Goal: Communication & Community: Answer question/provide support

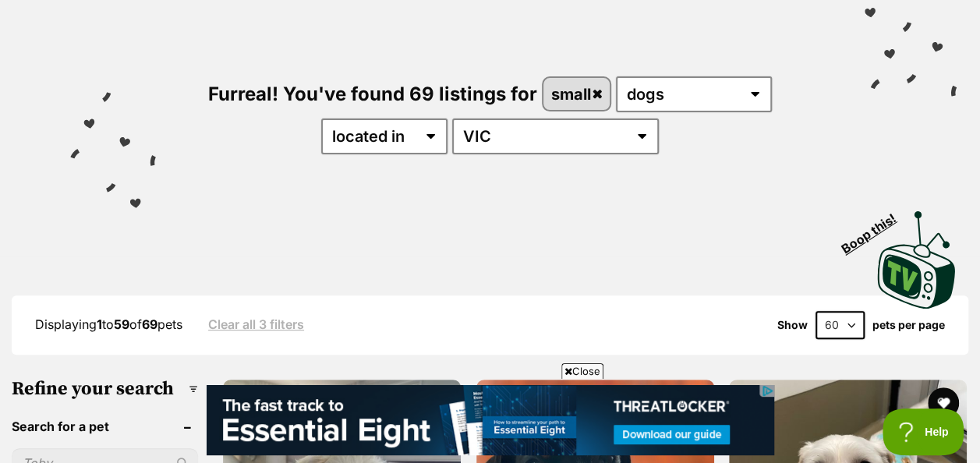
scroll to position [78, 0]
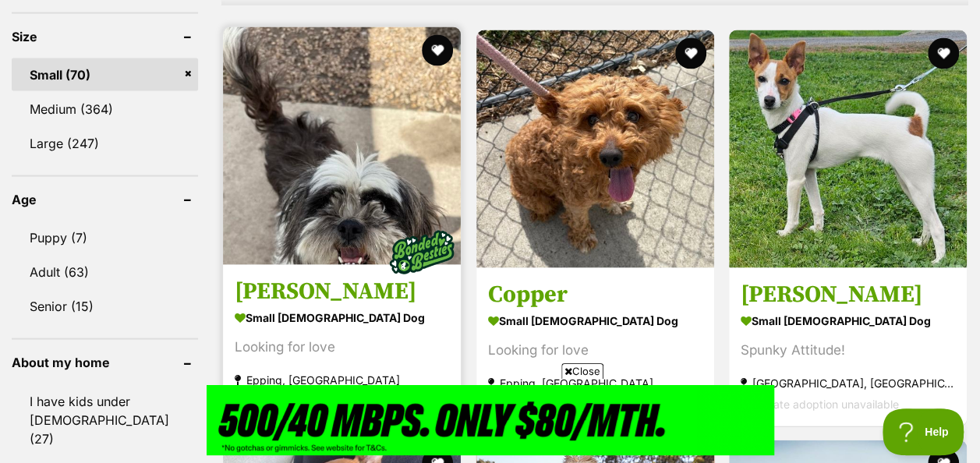
scroll to position [1092, 0]
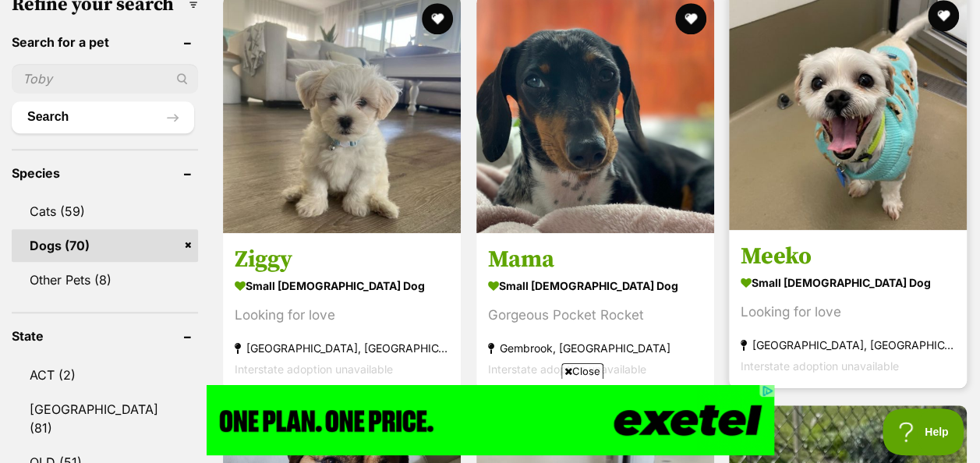
click at [866, 156] on img at bounding box center [848, 111] width 238 height 238
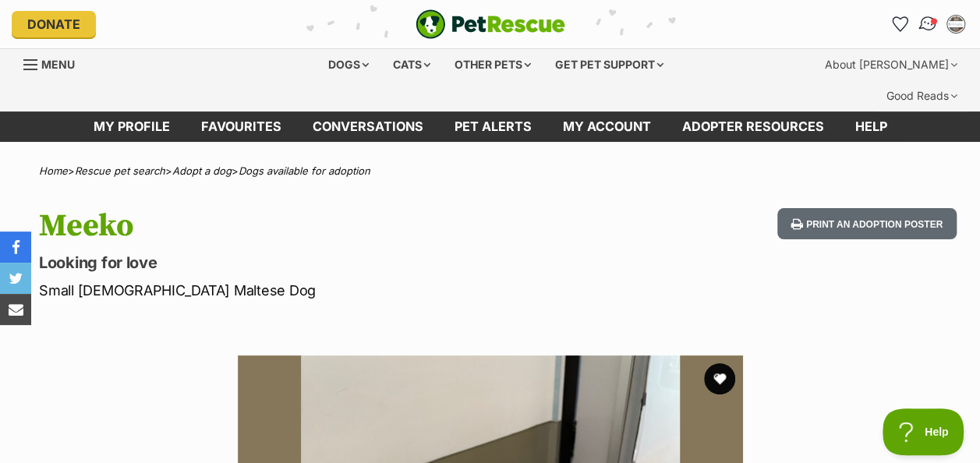
click at [924, 22] on img "Conversations" at bounding box center [928, 24] width 21 height 20
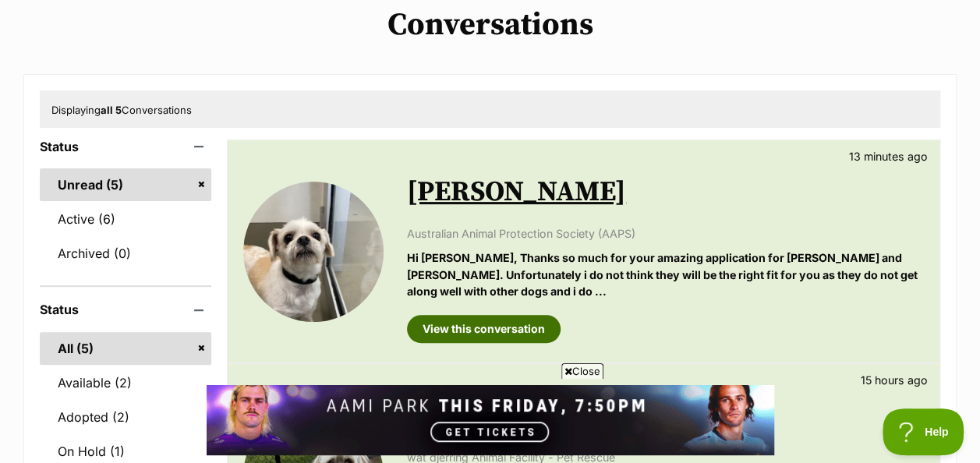
click at [502, 315] on link "View this conversation" at bounding box center [484, 329] width 154 height 28
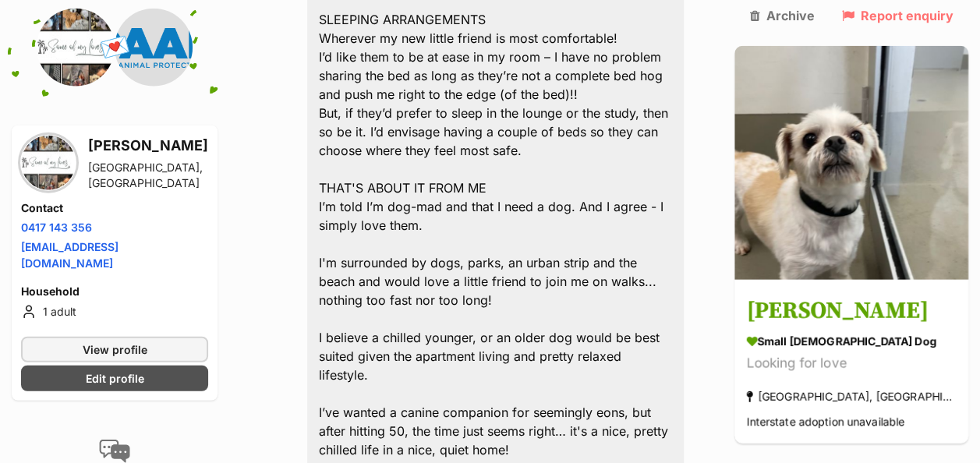
scroll to position [1983, 0]
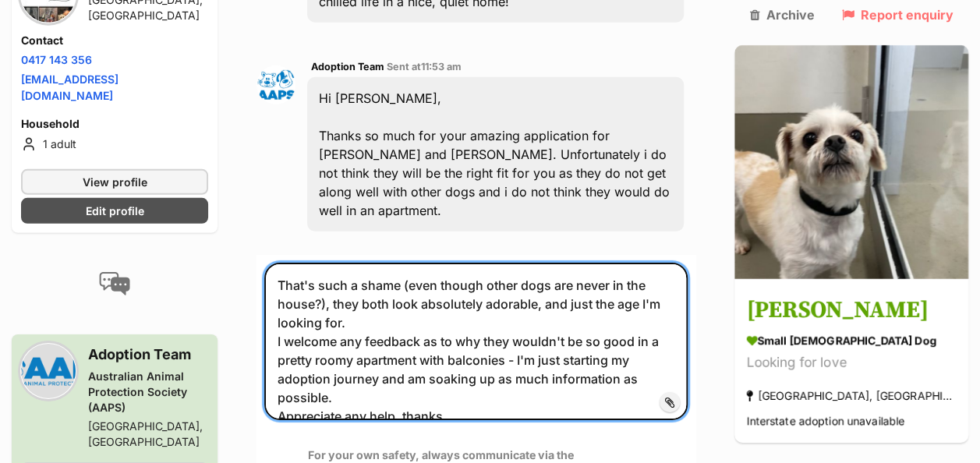
scroll to position [2295, 0]
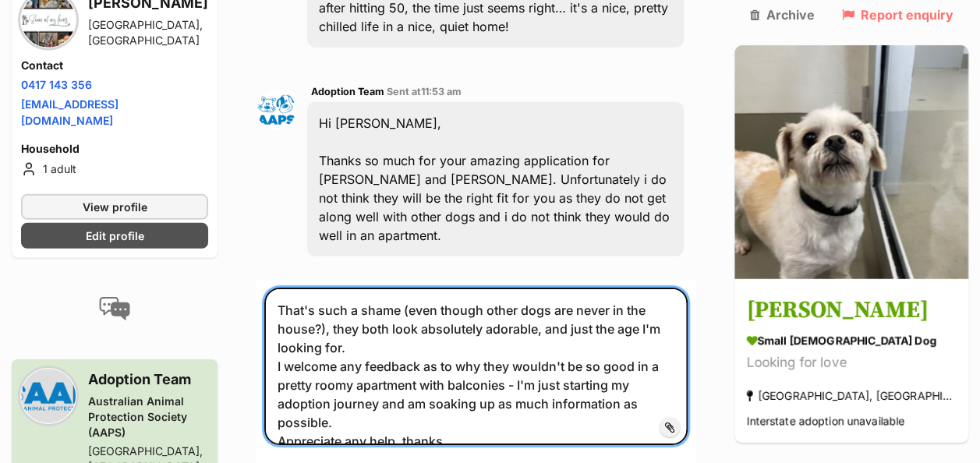
click at [489, 288] on textarea "That's such a shame (even though other dogs are never in the house?), they both…" at bounding box center [475, 367] width 423 height 158
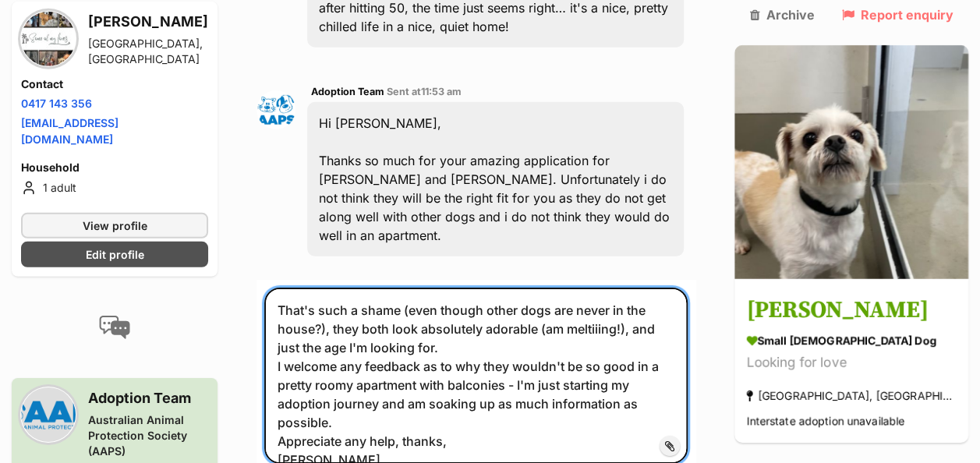
type textarea "That's such a shame (even though other dogs are never in the house?), they both…"
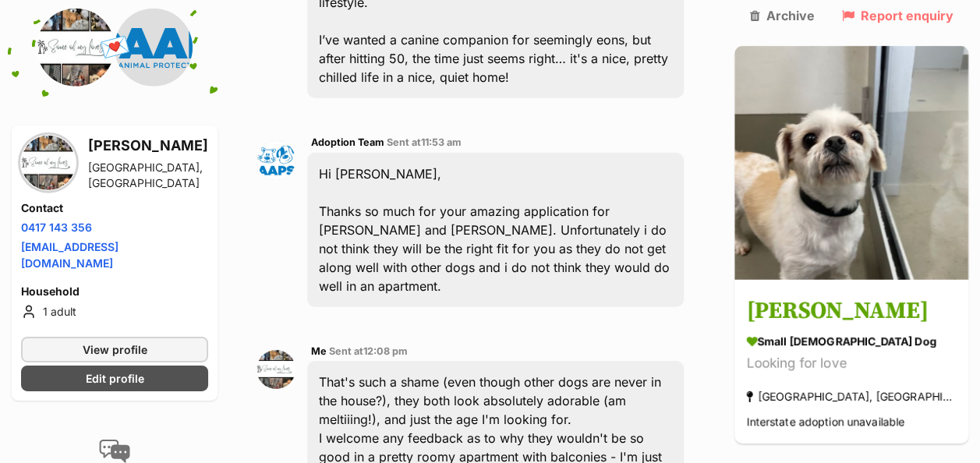
scroll to position [2201, 0]
